Goal: Navigation & Orientation: Find specific page/section

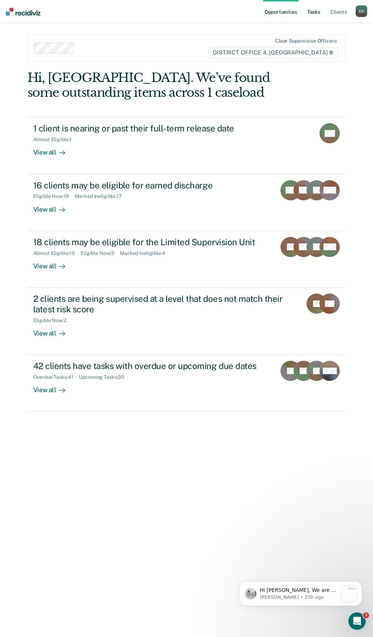
click at [311, 17] on link "Tasks" at bounding box center [313, 11] width 16 height 23
